Goal: Task Accomplishment & Management: Use online tool/utility

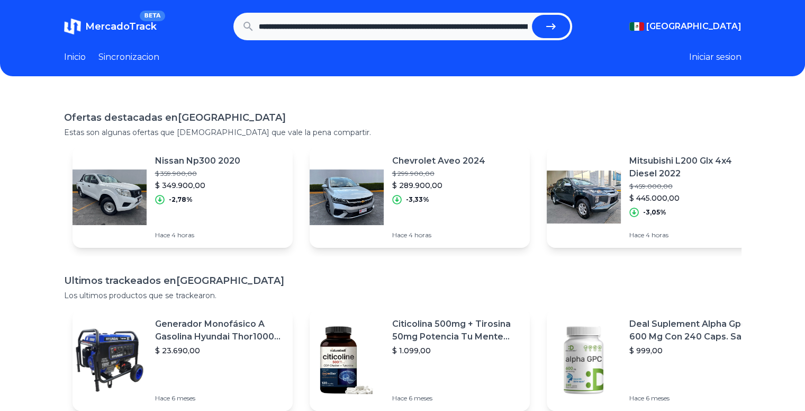
scroll to position [0, 1054]
type input "**********"
click at [532, 15] on button "submit" at bounding box center [551, 26] width 38 height 23
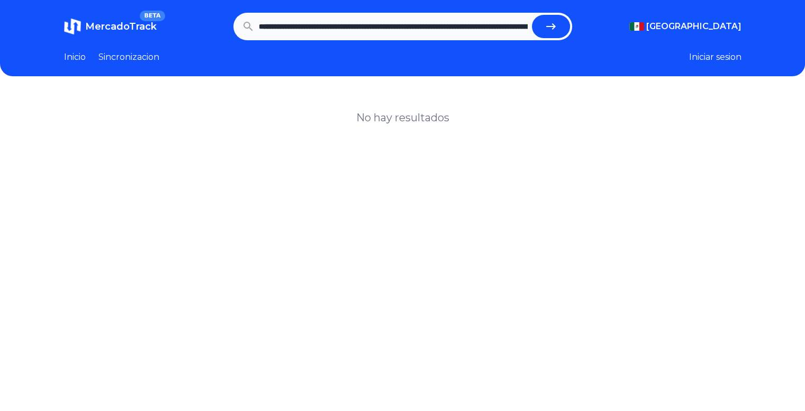
click at [552, 21] on icon "submit" at bounding box center [550, 26] width 13 height 13
